Goal: Information Seeking & Learning: Learn about a topic

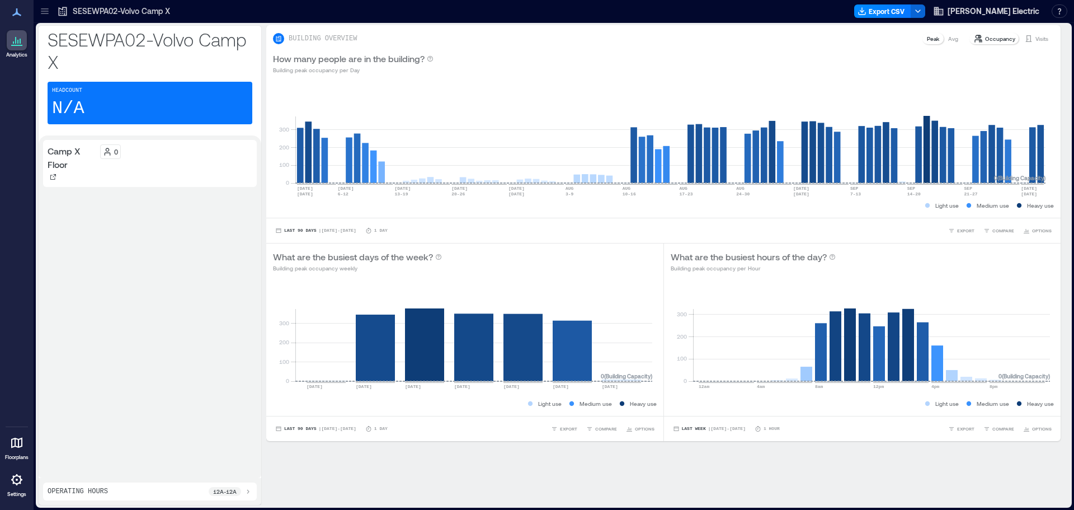
click at [50, 13] on div at bounding box center [45, 11] width 18 height 18
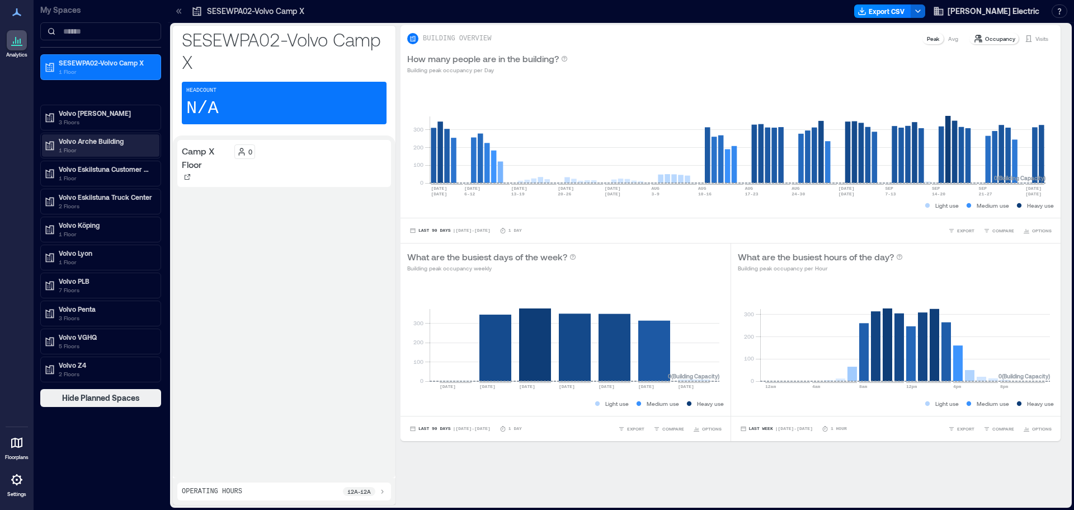
click at [107, 141] on p "Volvo Arche Building" at bounding box center [106, 140] width 94 height 9
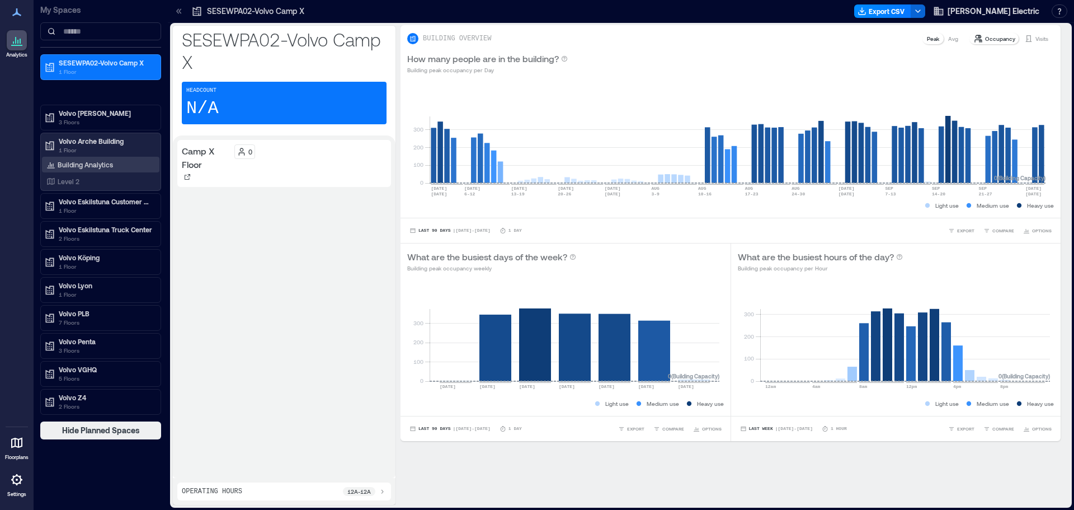
click at [105, 158] on div "Building Analytics" at bounding box center [100, 165] width 117 height 16
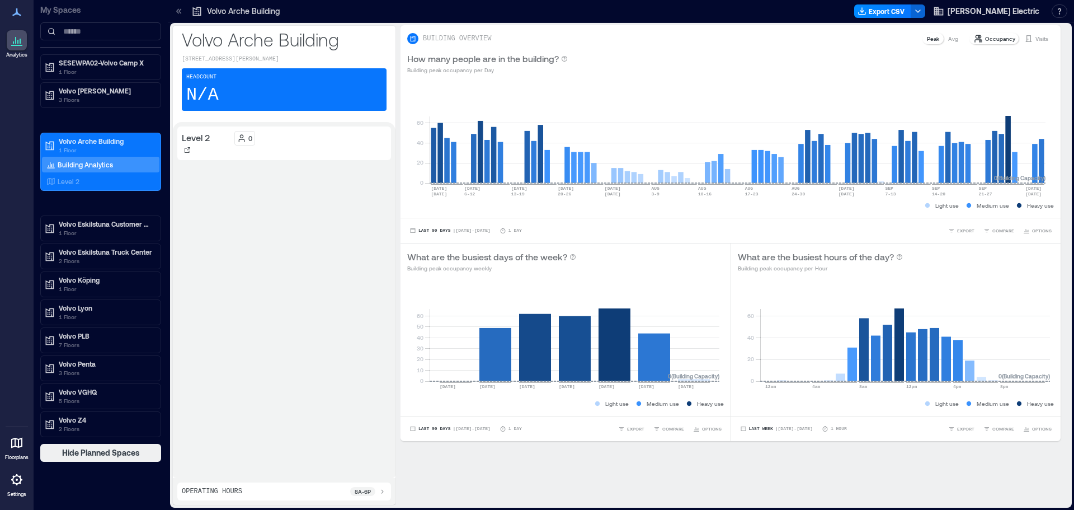
click at [176, 10] on icon at bounding box center [178, 11] width 11 height 11
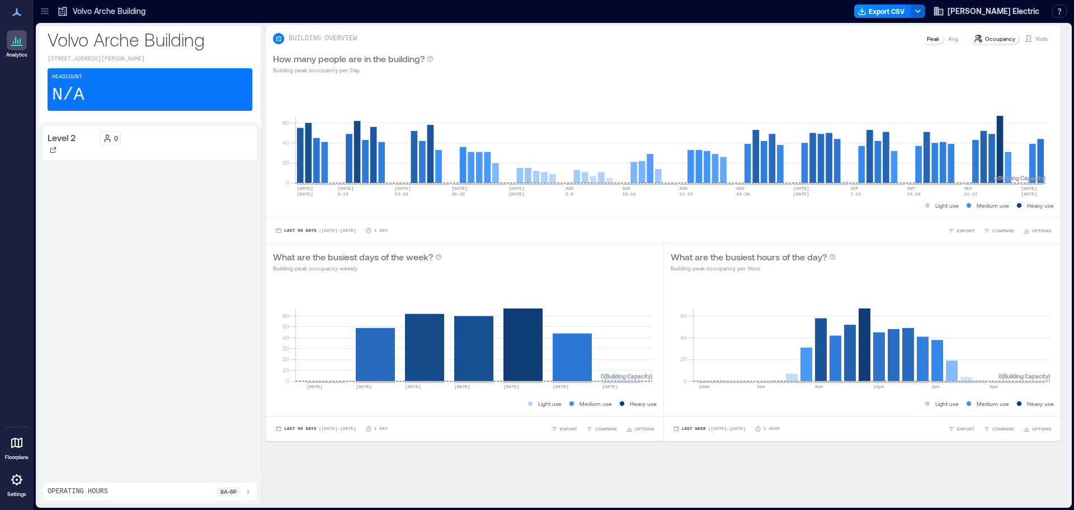
click at [1035, 39] on p "Visits" at bounding box center [1041, 38] width 13 height 9
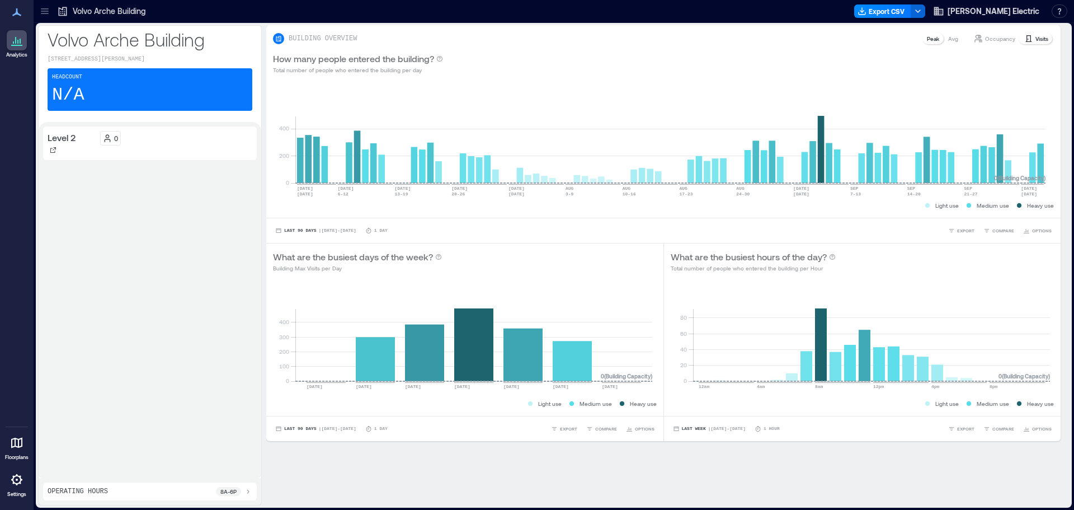
click at [985, 36] on p "Occupancy" at bounding box center [1000, 38] width 30 height 9
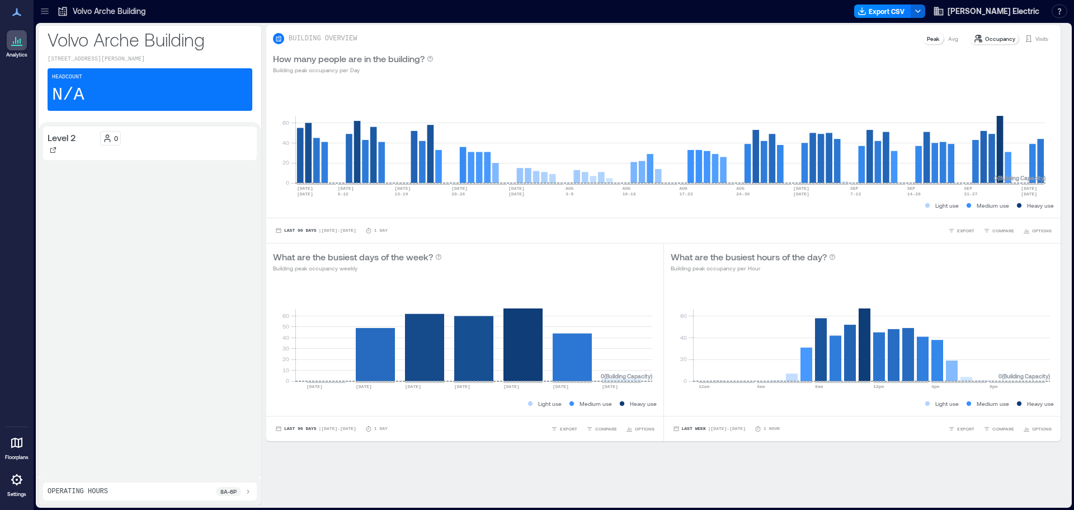
click at [948, 38] on p "Avg" at bounding box center [953, 38] width 10 height 9
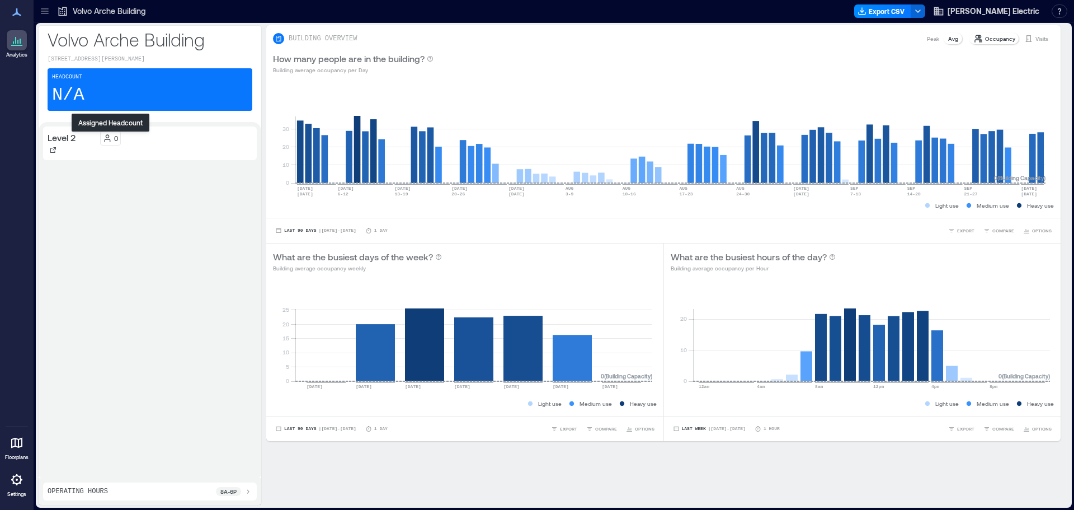
click at [115, 139] on p "0" at bounding box center [116, 138] width 4 height 9
click at [69, 136] on p "Level 2" at bounding box center [62, 137] width 29 height 13
click at [53, 146] on div at bounding box center [53, 149] width 11 height 11
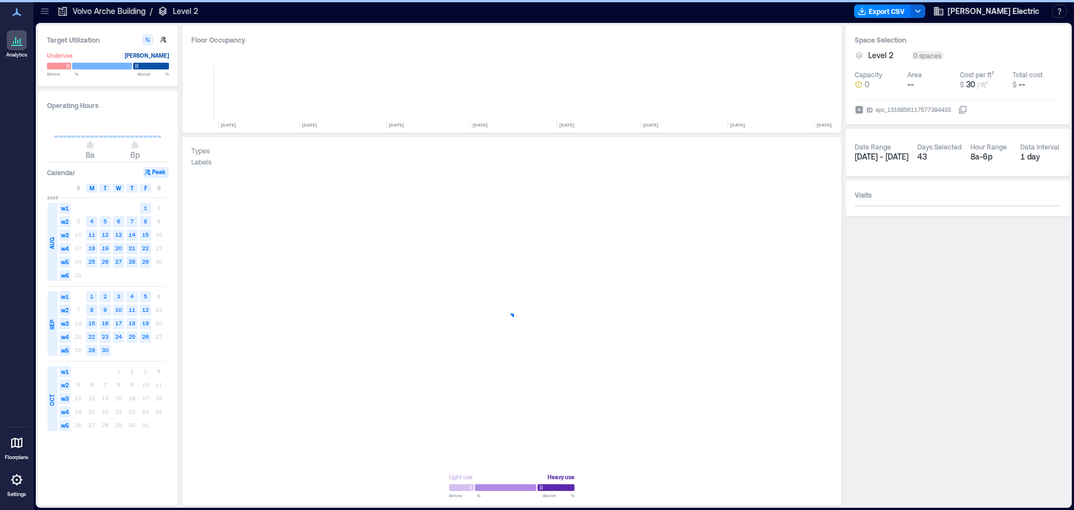
scroll to position [0, 661]
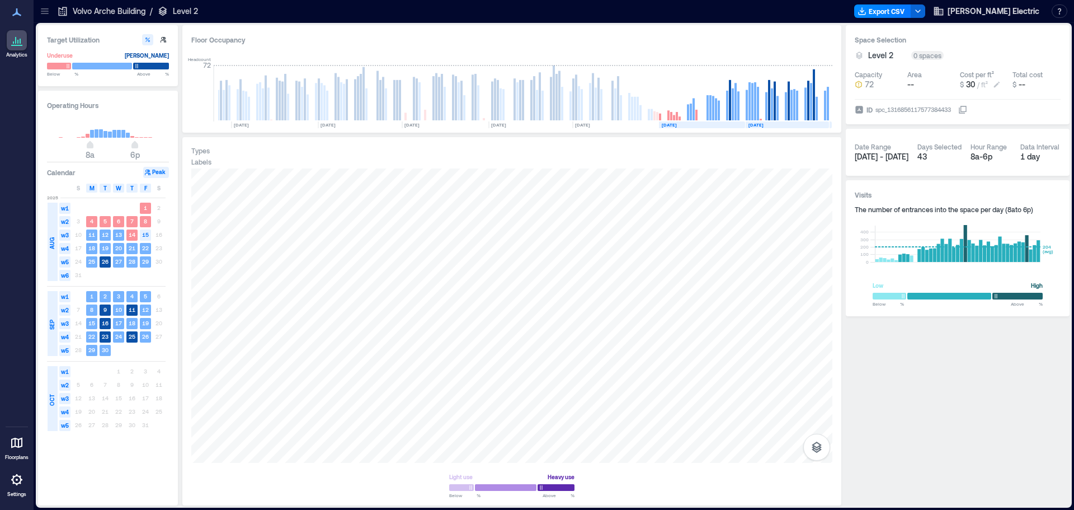
click at [997, 84] on icon at bounding box center [997, 85] width 6 height 6
click at [990, 54] on div "Level 2 0 spaces" at bounding box center [958, 55] width 206 height 11
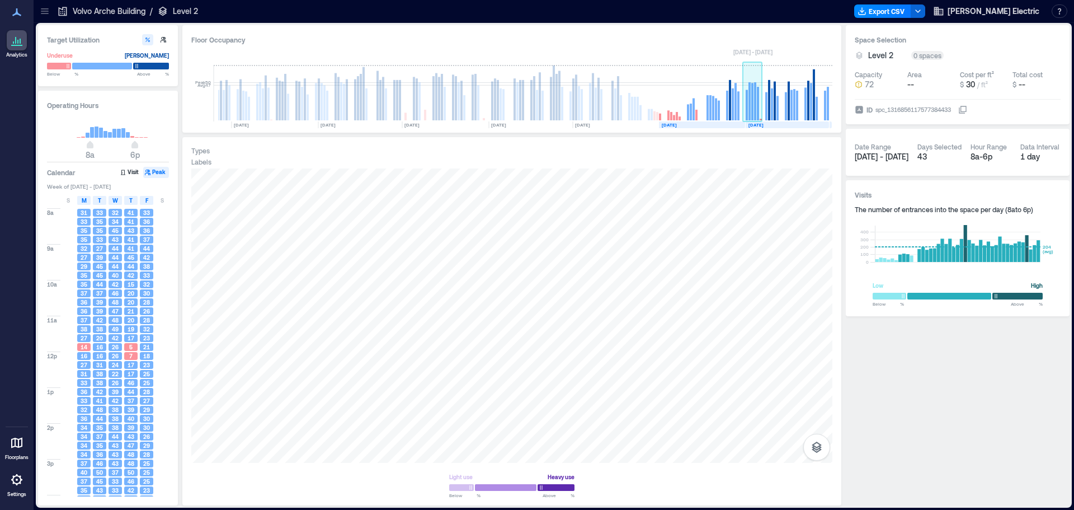
click at [754, 117] on rect at bounding box center [755, 101] width 2 height 38
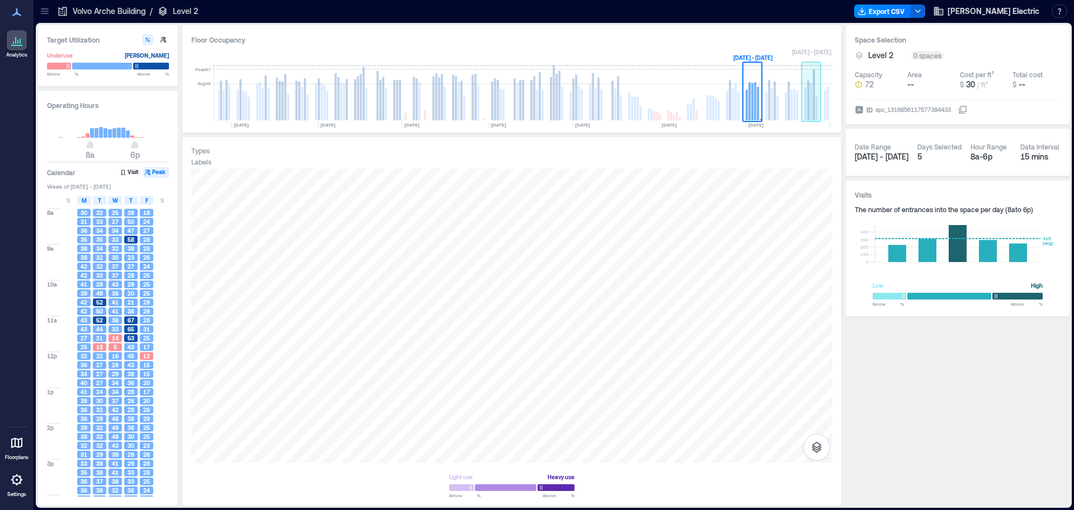
click at [809, 107] on rect at bounding box center [808, 101] width 2 height 40
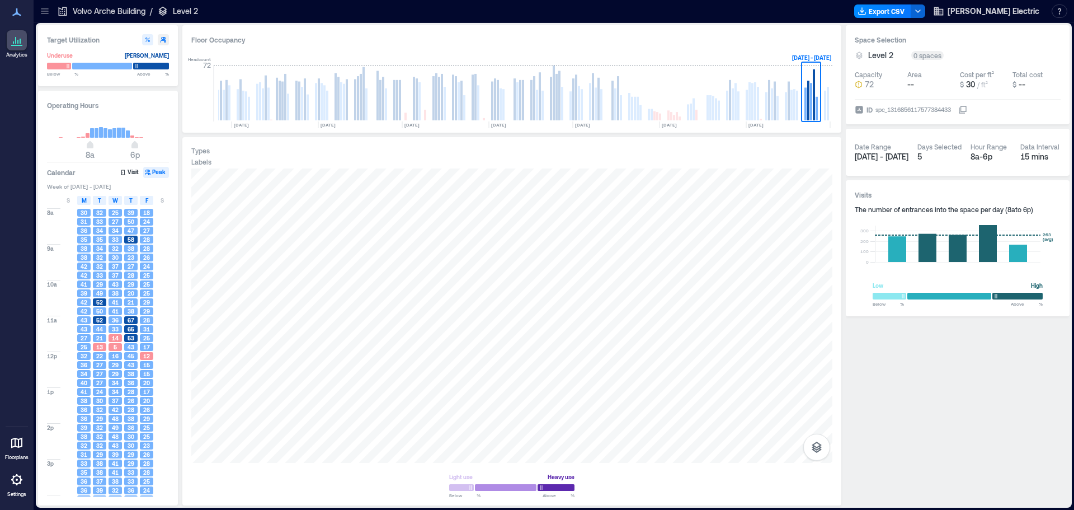
click at [162, 39] on icon "button" at bounding box center [164, 40] width 6 height 6
type input "**"
click at [151, 38] on button "button" at bounding box center [147, 39] width 11 height 11
type input "**"
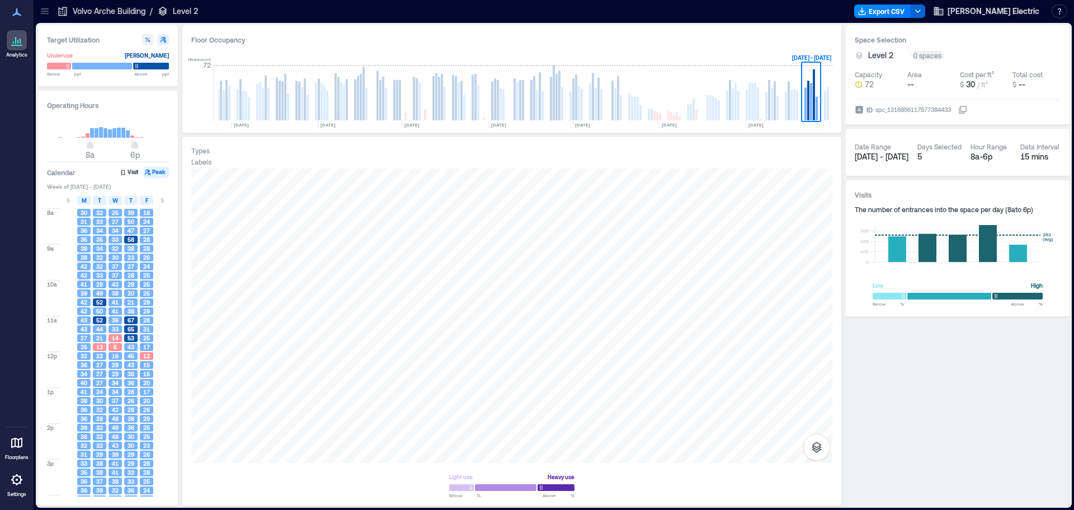
type input "**"
click at [162, 40] on icon "button" at bounding box center [164, 40] width 6 height 6
type input "**"
click at [147, 40] on icon "button" at bounding box center [147, 39] width 4 height 4
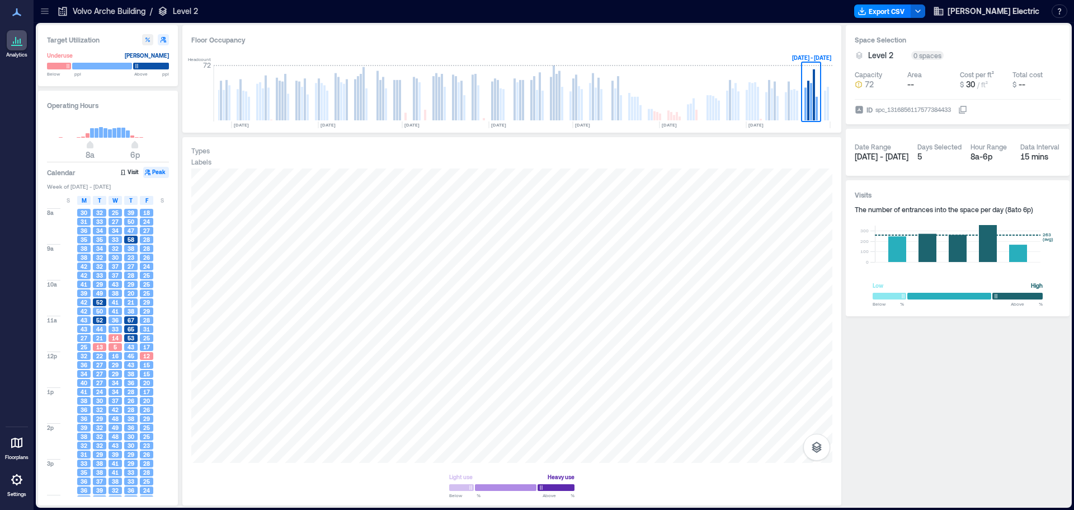
type input "**"
click at [128, 173] on button "Visit" at bounding box center [130, 172] width 23 height 11
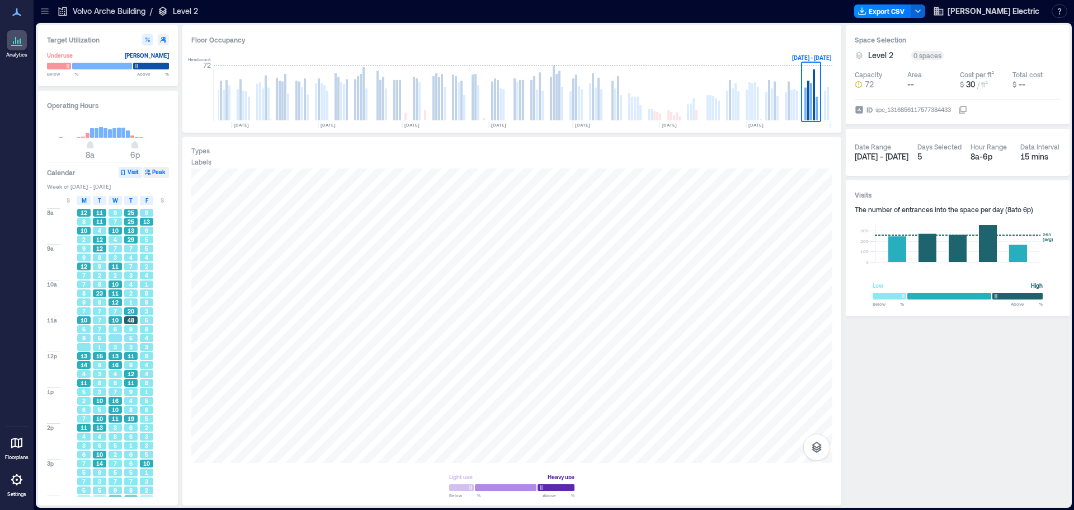
click at [155, 172] on button "Peak" at bounding box center [156, 172] width 26 height 11
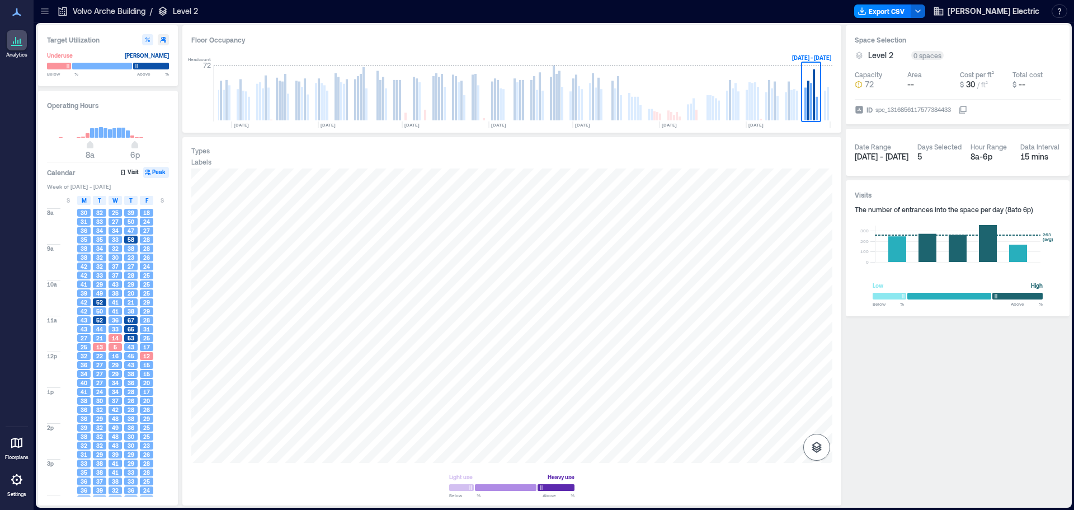
click at [811, 445] on icon "button" at bounding box center [816, 446] width 13 height 13
click at [821, 392] on icon "button" at bounding box center [816, 387] width 13 height 13
click at [133, 171] on button "Visit" at bounding box center [130, 172] width 23 height 11
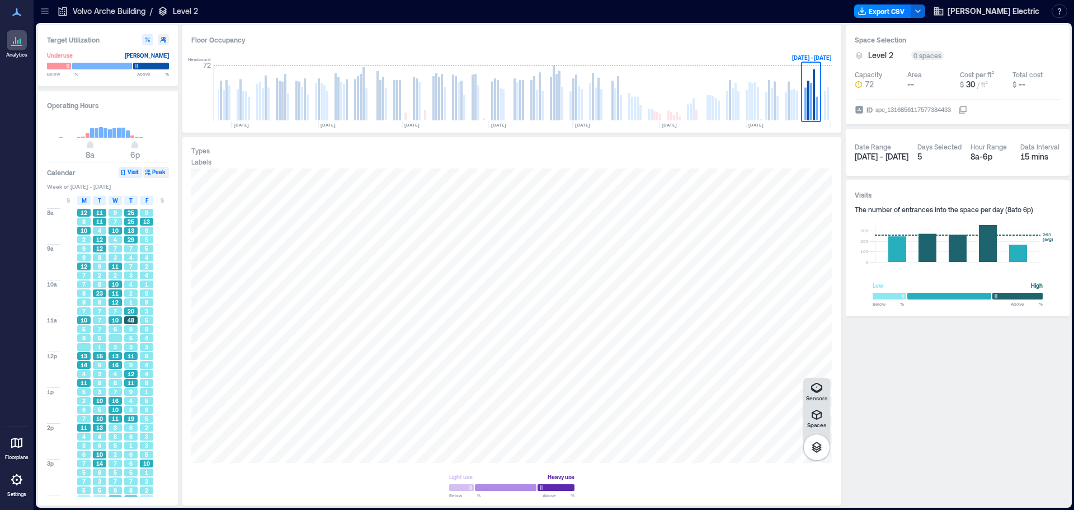
click at [153, 170] on button "Peak" at bounding box center [156, 172] width 26 height 11
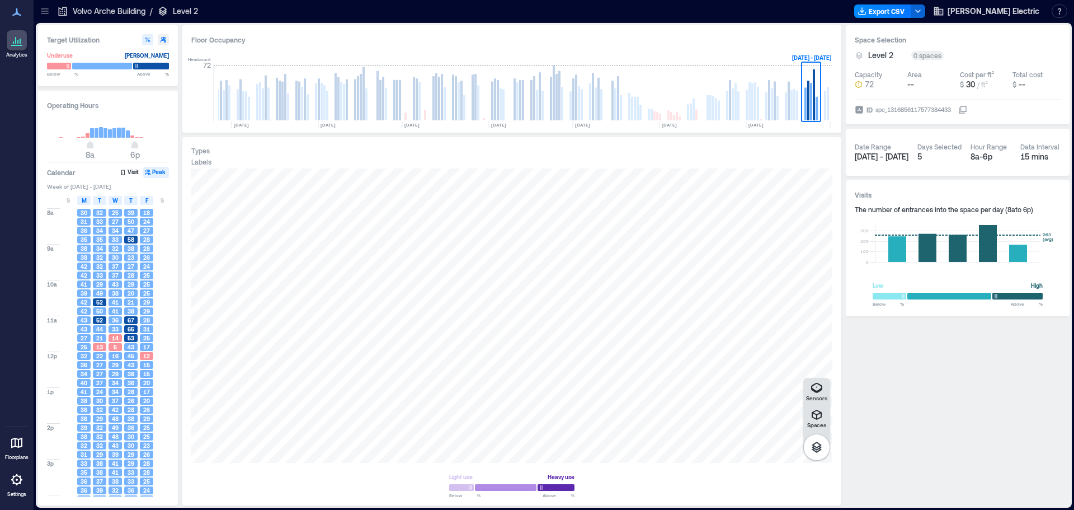
click at [18, 442] on icon at bounding box center [16, 442] width 11 height 11
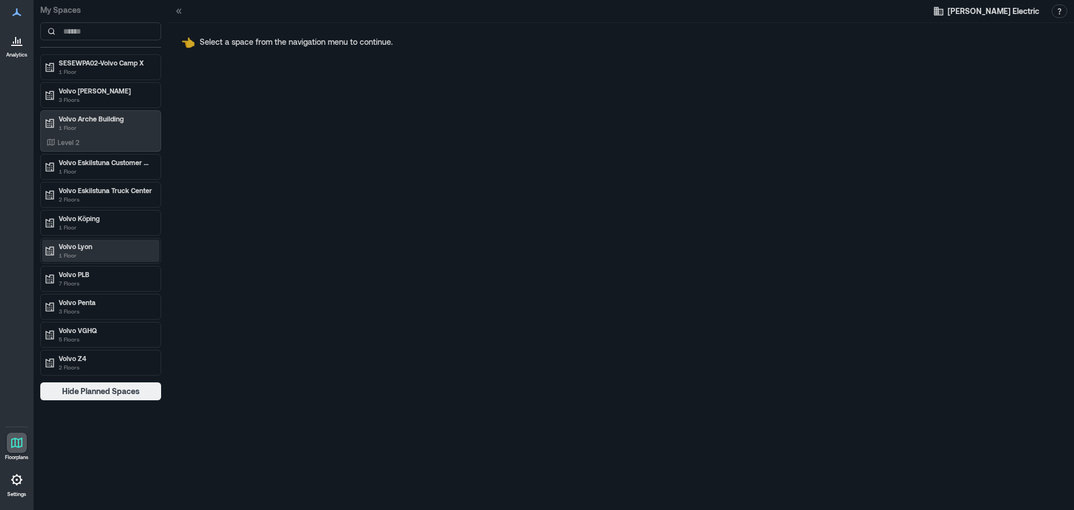
click at [96, 253] on p "1 Floor" at bounding box center [106, 255] width 94 height 9
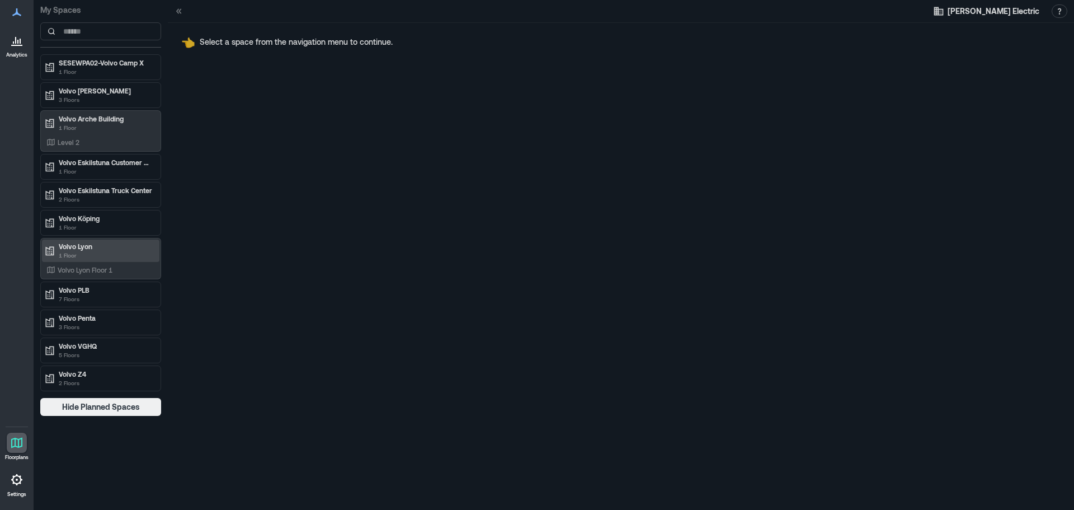
click at [87, 247] on p "Volvo Lyon" at bounding box center [106, 246] width 94 height 9
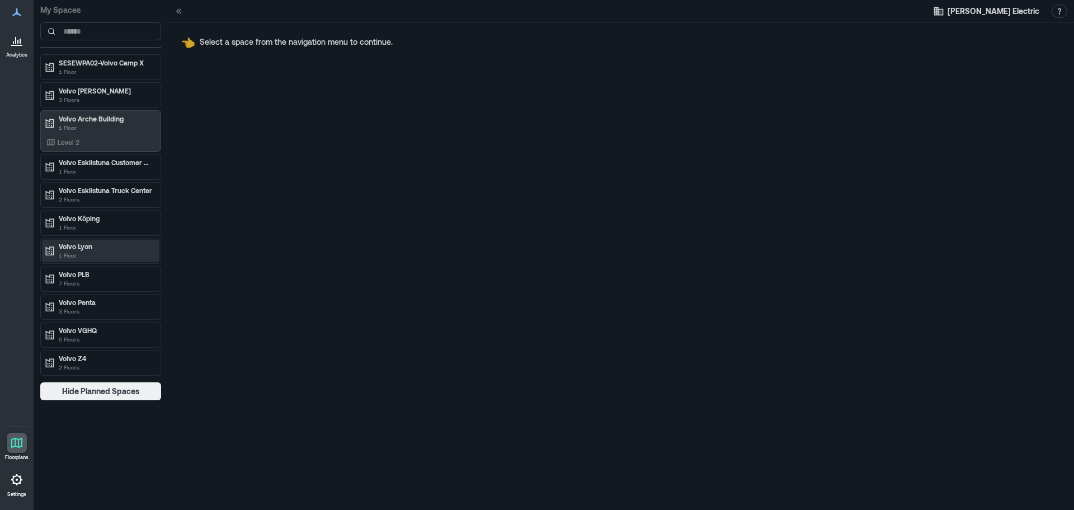
click at [87, 247] on p "Volvo Lyon" at bounding box center [106, 246] width 94 height 9
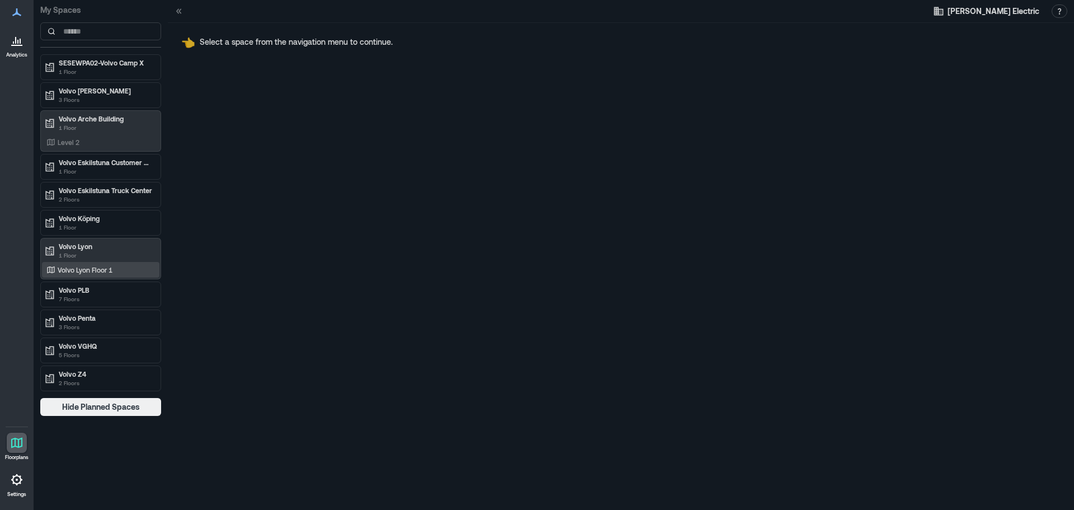
click at [61, 266] on p "Volvo Lyon Floor 1" at bounding box center [85, 269] width 55 height 9
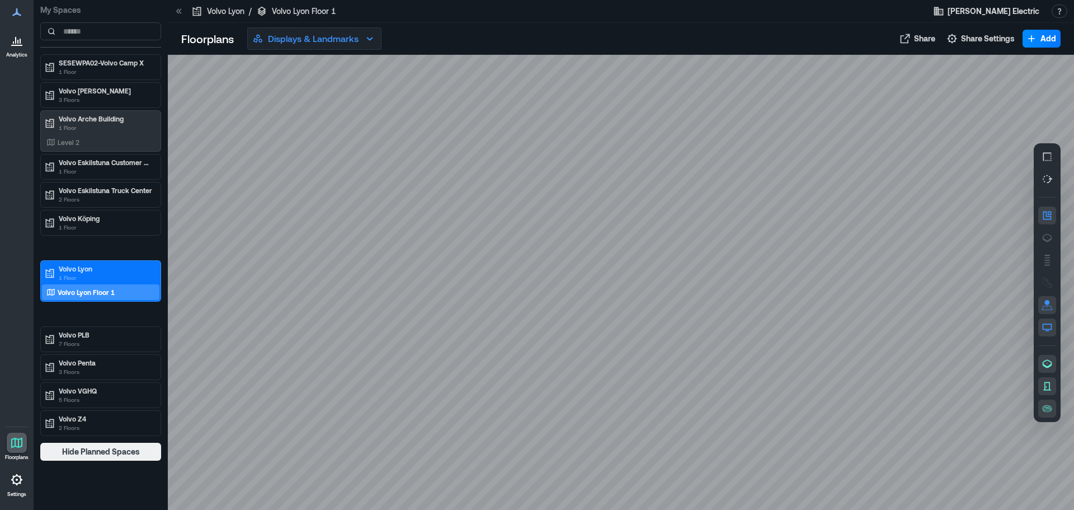
click at [362, 37] on button "Displays & Landmarks" at bounding box center [314, 38] width 134 height 22
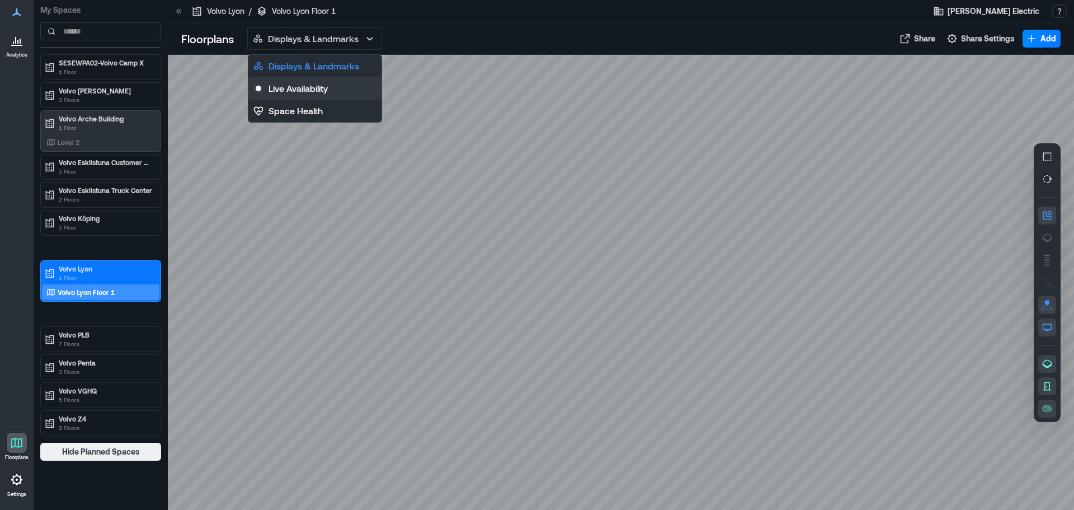
click at [310, 84] on p "Live Availability" at bounding box center [297, 88] width 59 height 13
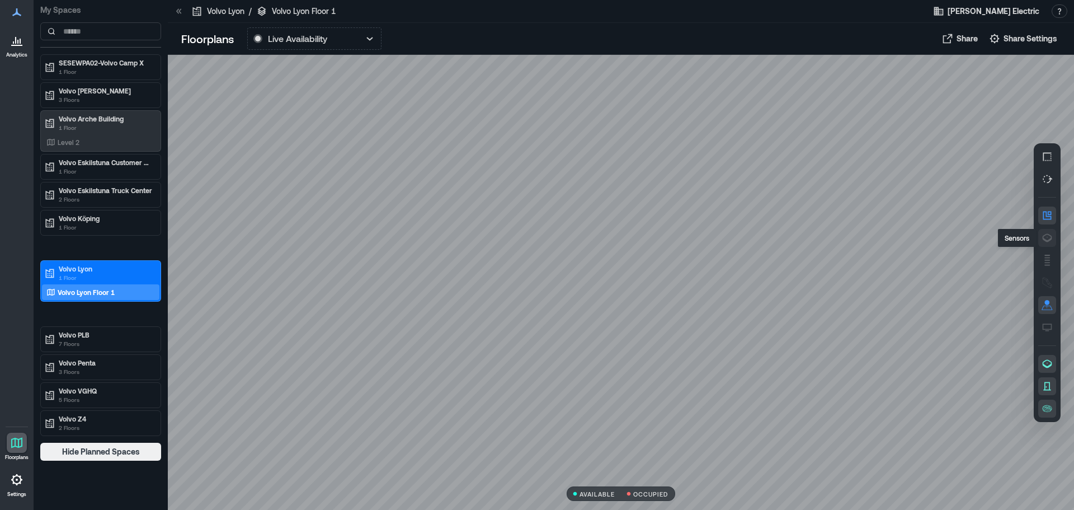
click at [1049, 233] on icon "button" at bounding box center [1046, 237] width 11 height 11
click at [1044, 258] on icon "button" at bounding box center [1046, 259] width 11 height 11
click at [1051, 282] on icon "button" at bounding box center [1046, 282] width 11 height 11
click at [1049, 304] on icon "button" at bounding box center [1046, 304] width 11 height 11
click at [1054, 310] on button "button" at bounding box center [1047, 305] width 18 height 18
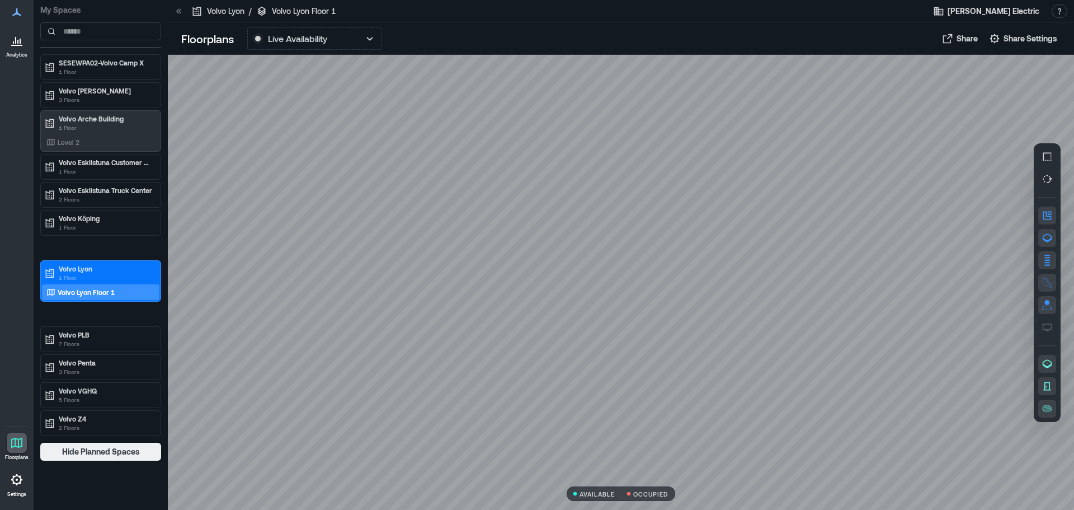
click at [1055, 285] on button "button" at bounding box center [1047, 283] width 18 height 18
click at [1053, 282] on button "button" at bounding box center [1047, 283] width 18 height 18
click at [1051, 327] on icon "button" at bounding box center [1048, 326] width 10 height 6
click at [1050, 366] on icon "button" at bounding box center [1046, 363] width 11 height 11
click at [1051, 365] on icon "button" at bounding box center [1048, 363] width 10 height 8
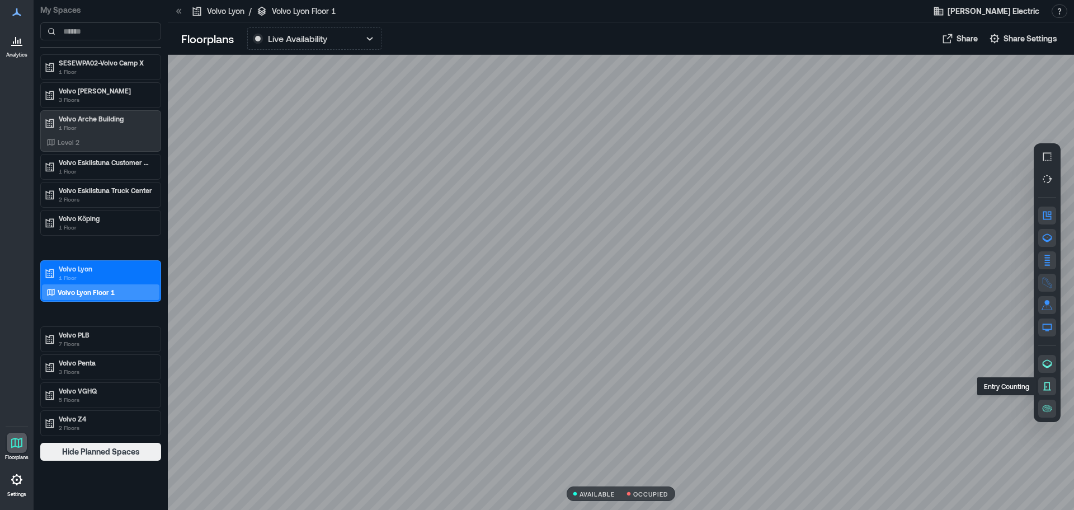
click at [1046, 383] on icon "button" at bounding box center [1046, 385] width 11 height 11
click at [1048, 178] on icon "button" at bounding box center [1046, 178] width 11 height 11
click at [986, 124] on div at bounding box center [621, 282] width 906 height 455
click at [1044, 158] on icon "button" at bounding box center [1047, 156] width 8 height 8
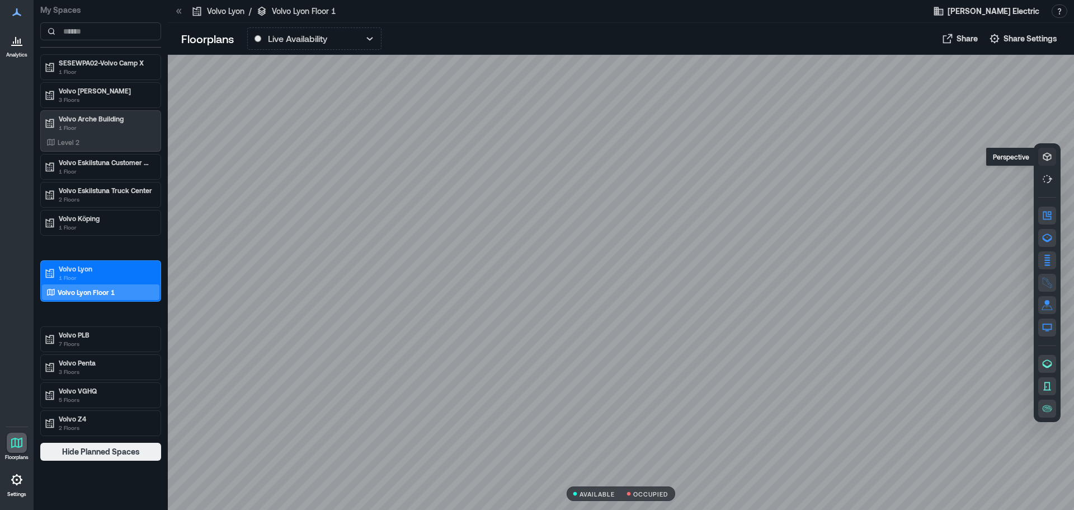
click at [1044, 158] on icon "button" at bounding box center [1047, 156] width 8 height 8
